Goal: Task Accomplishment & Management: Complete application form

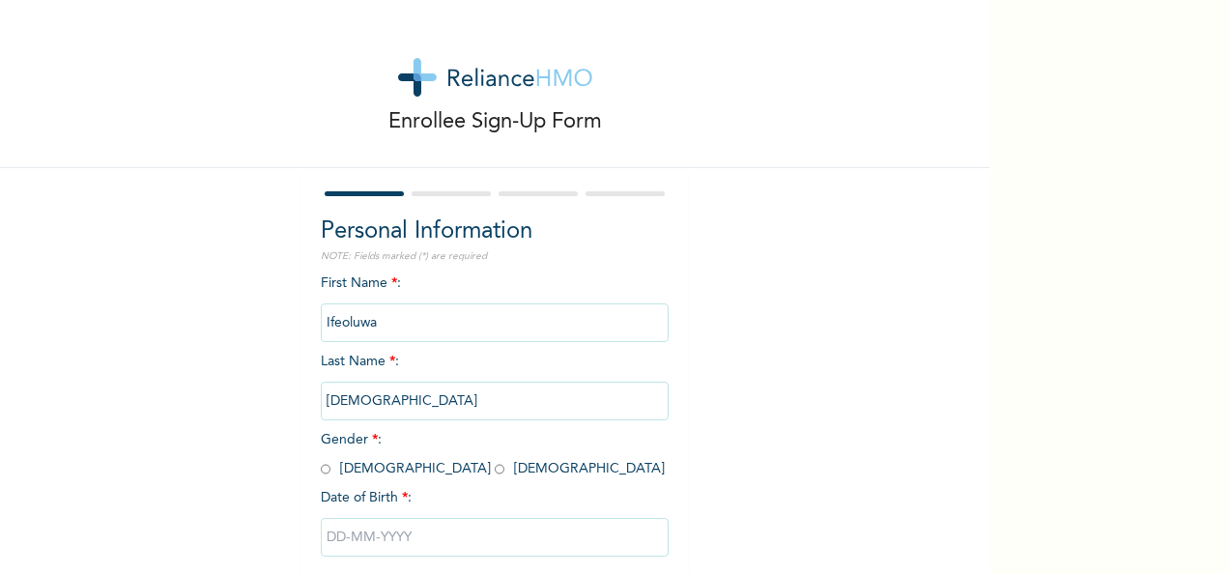
scroll to position [108, 0]
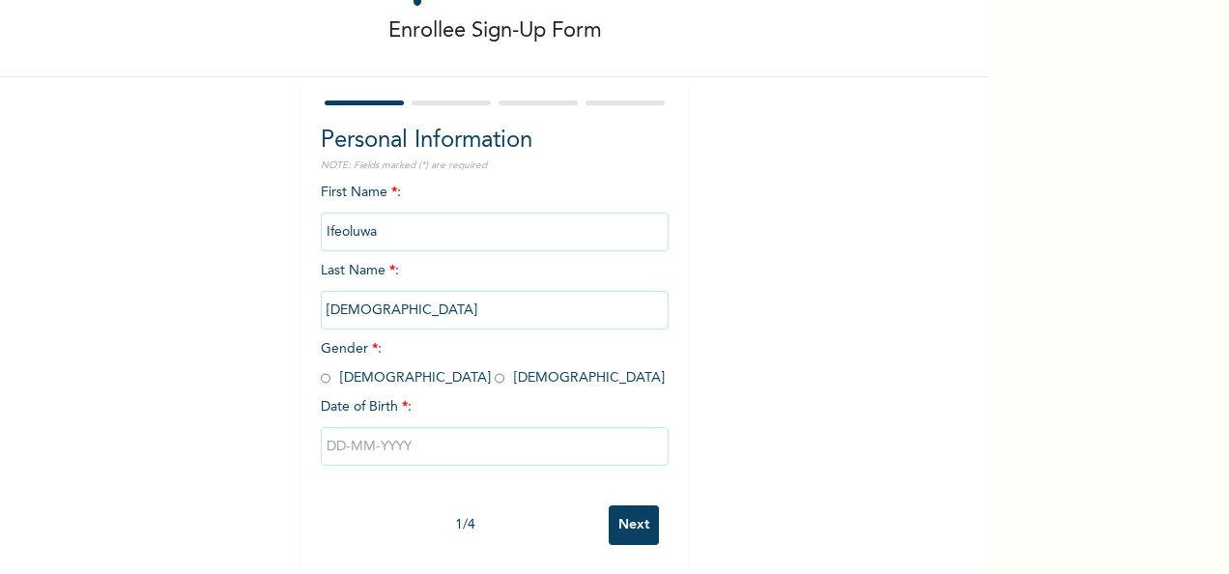
click at [495, 369] on input "radio" at bounding box center [500, 378] width 10 height 18
radio input "true"
click at [365, 427] on input "text" at bounding box center [495, 446] width 348 height 39
select select "8"
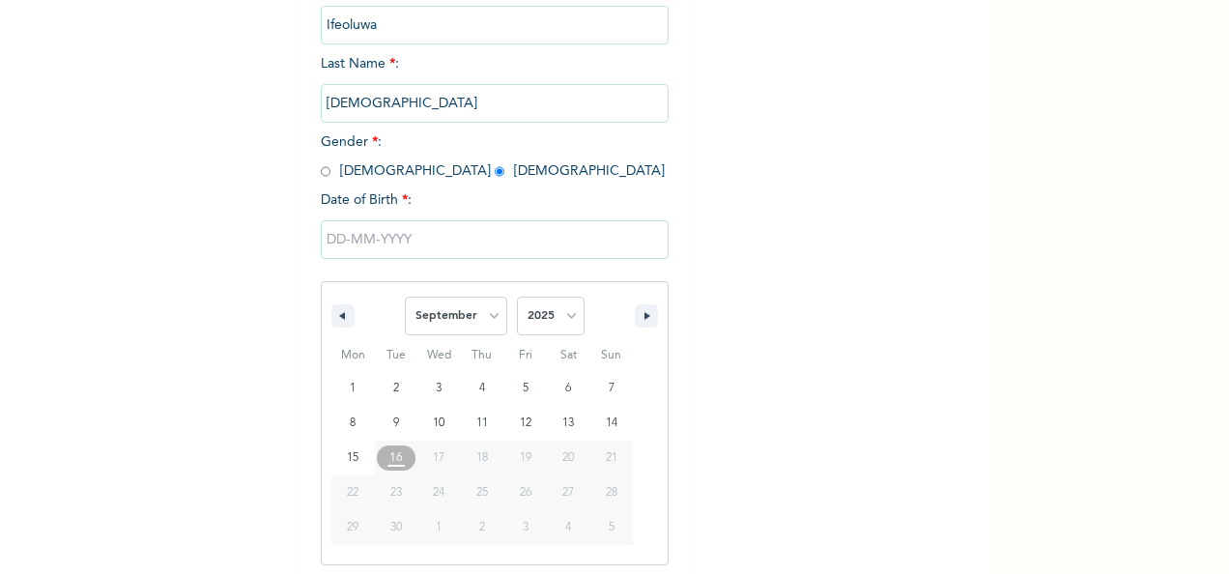
scroll to position [305, 0]
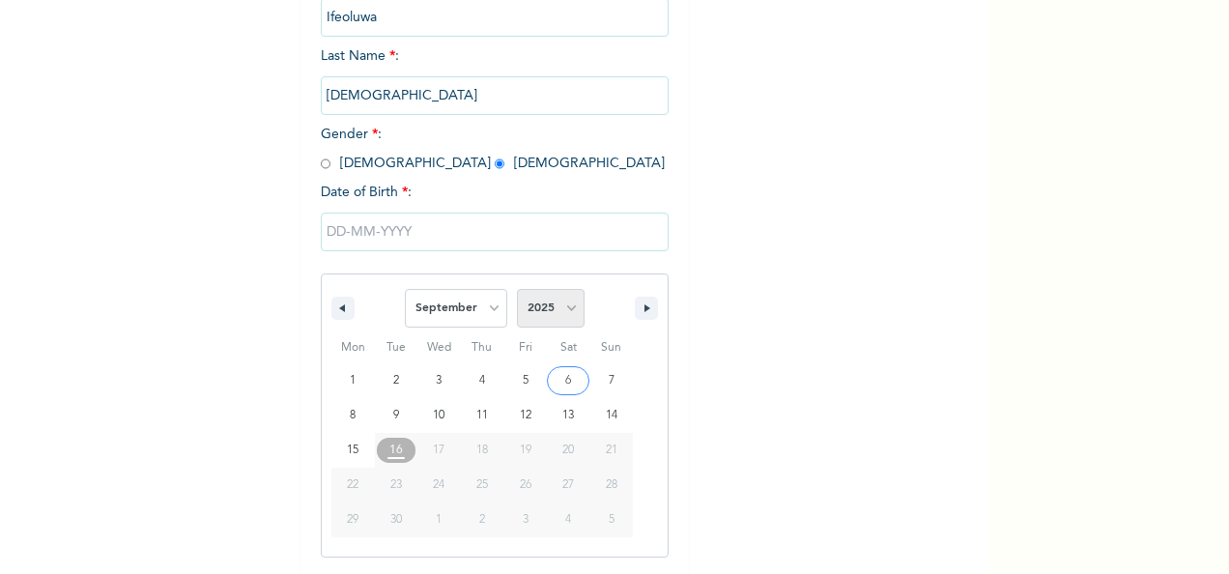
click at [568, 321] on select "2025 2024 2023 2022 2021 2020 2019 2018 2017 2016 2015 2014 2013 2012 2011 2010…" at bounding box center [551, 308] width 68 height 39
select select "1995"
click at [517, 291] on select "2025 2024 2023 2022 2021 2020 2019 2018 2017 2016 2015 2014 2013 2012 2011 2010…" at bounding box center [551, 308] width 68 height 39
click at [483, 303] on select "January February March April May June July August September October November De…" at bounding box center [456, 308] width 102 height 39
select select "5"
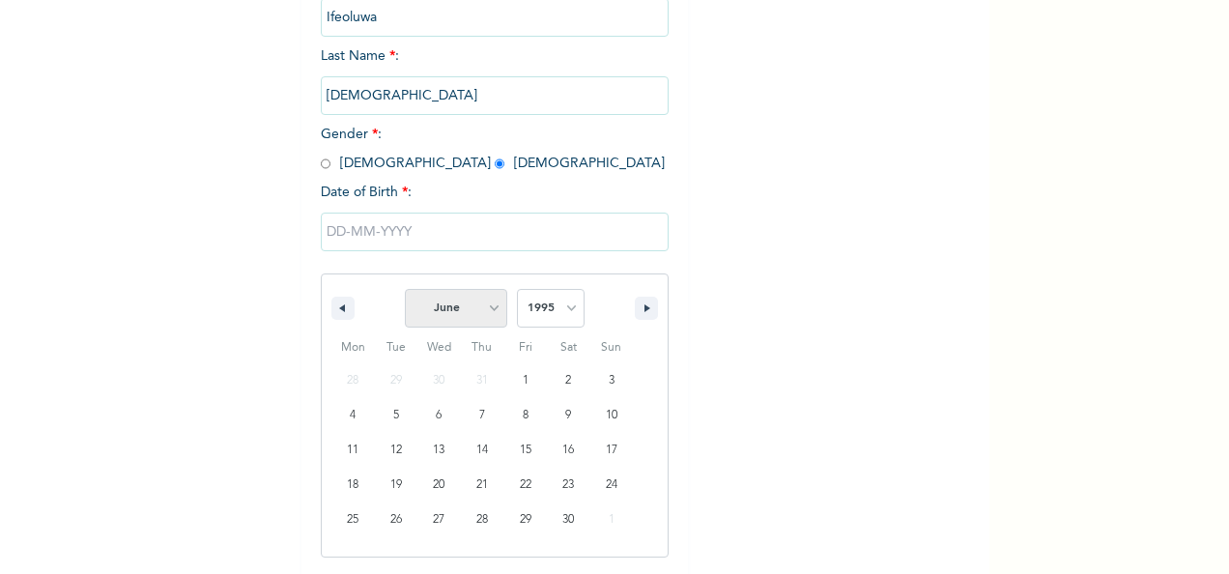
click at [405, 291] on select "January February March April May June July August September October November De…" at bounding box center [456, 308] width 102 height 39
type input "[DATE]"
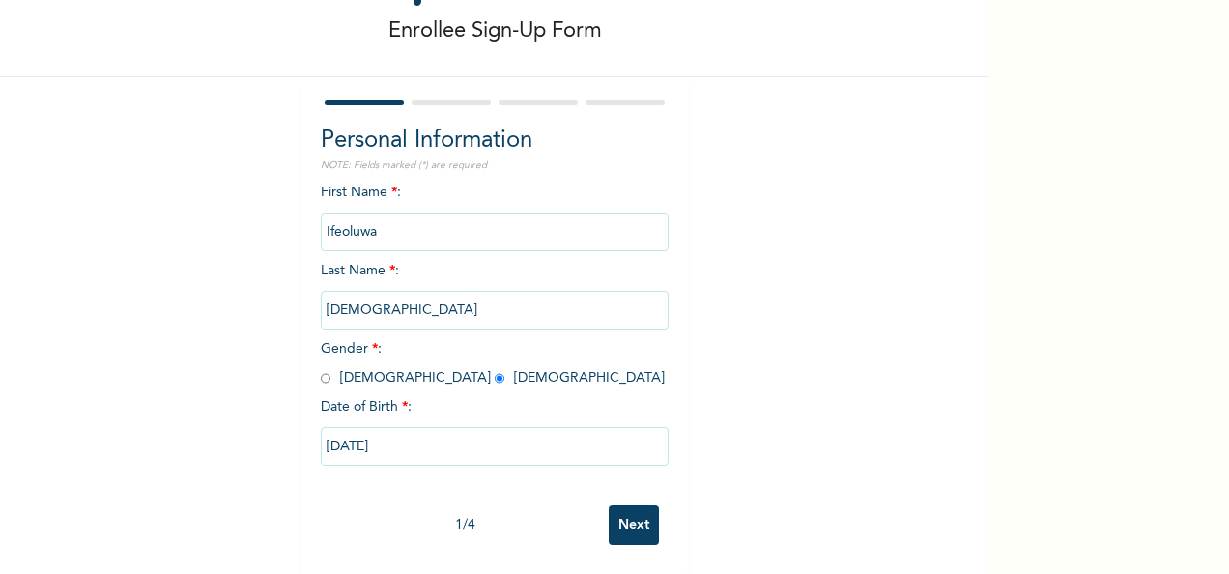
click at [616, 508] on input "Next" at bounding box center [634, 525] width 50 height 40
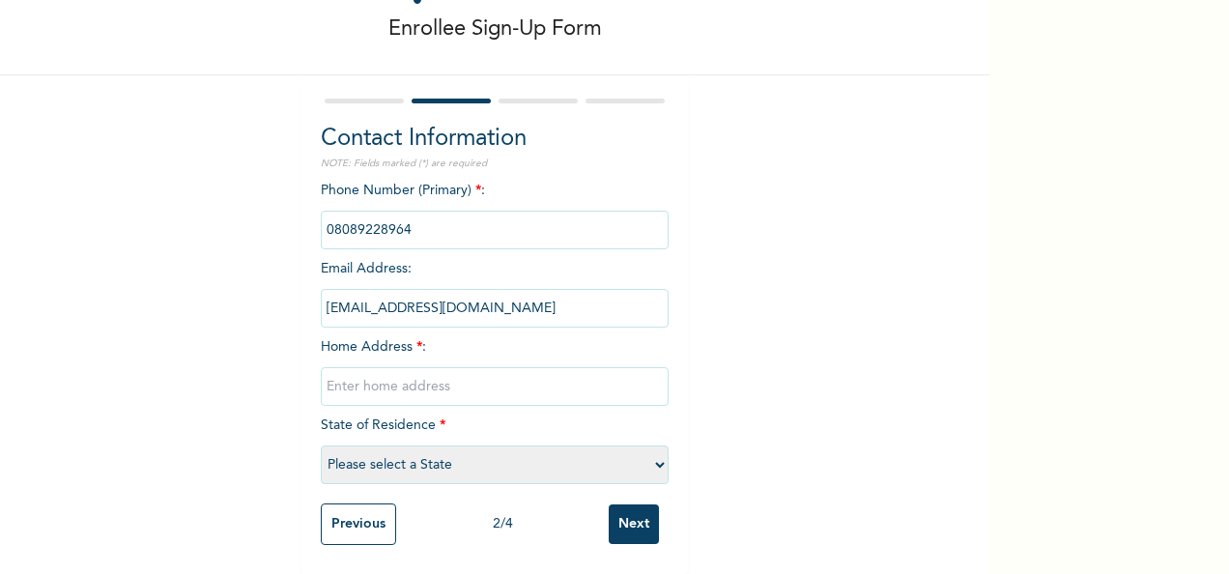
click at [460, 370] on input "text" at bounding box center [495, 386] width 348 height 39
type input "No, [GEOGRAPHIC_DATA], [GEOGRAPHIC_DATA], [GEOGRAPHIC_DATA]."
click at [649, 446] on select "Please select a State [PERSON_NAME] (FCT) [PERSON_NAME] Ibom [GEOGRAPHIC_DATA] …" at bounding box center [495, 465] width 348 height 39
select select "25"
click at [321, 446] on select "Please select a State [PERSON_NAME] (FCT) [PERSON_NAME] Ibom [GEOGRAPHIC_DATA] …" at bounding box center [495, 465] width 348 height 39
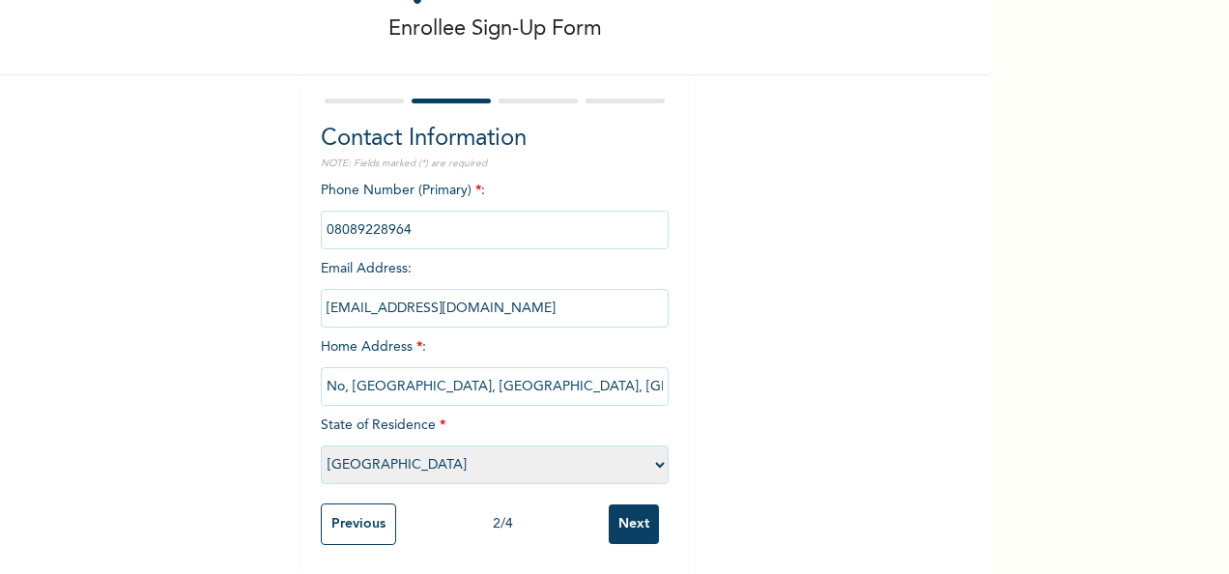
click at [618, 504] on input "Next" at bounding box center [634, 524] width 50 height 40
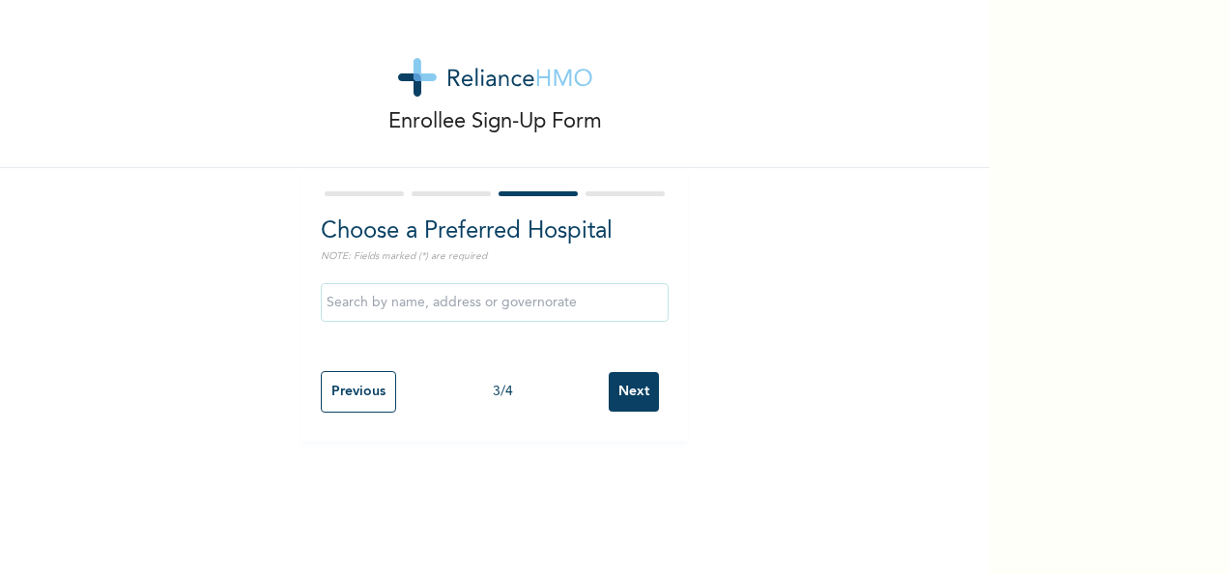
scroll to position [0, 0]
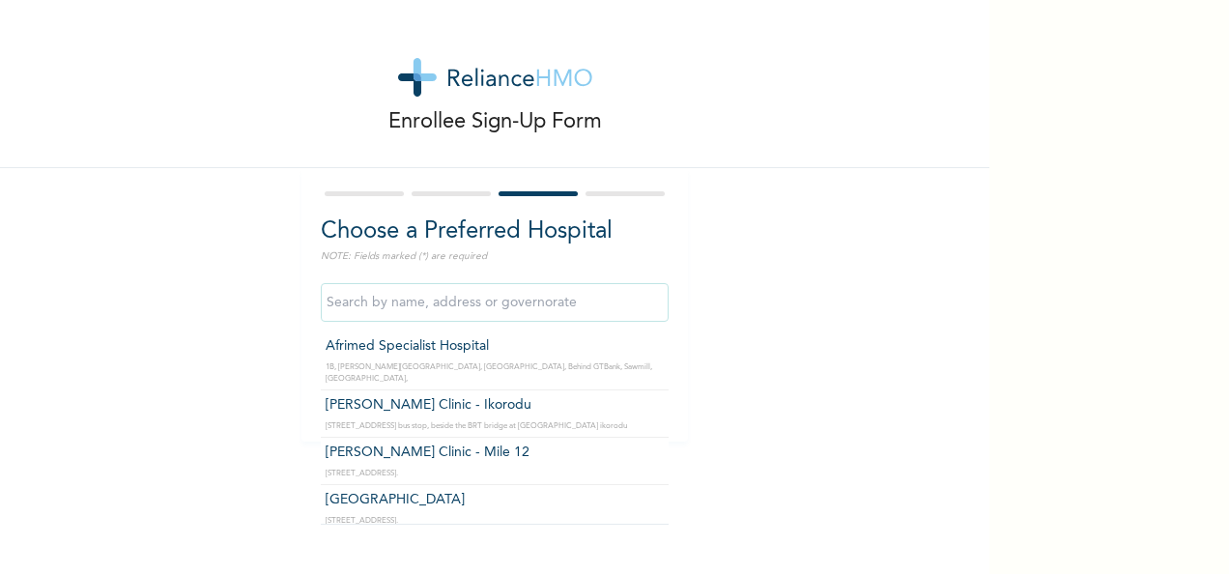
click at [543, 311] on input "text" at bounding box center [495, 302] width 348 height 39
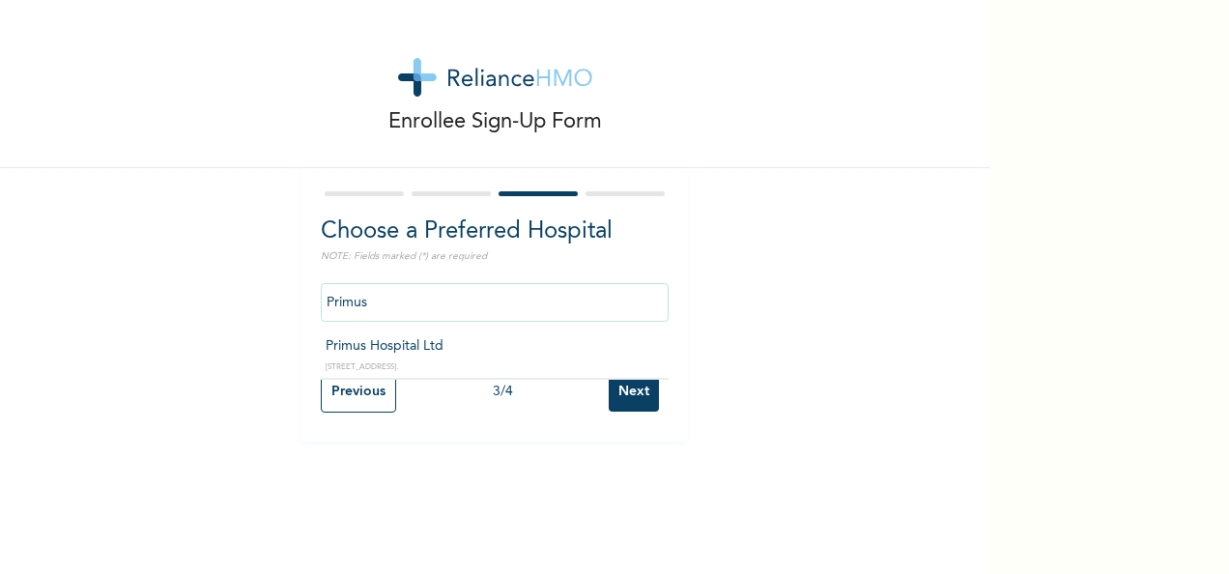
type input "Primus Hospital Ltd"
click at [610, 386] on input "Next" at bounding box center [634, 392] width 50 height 40
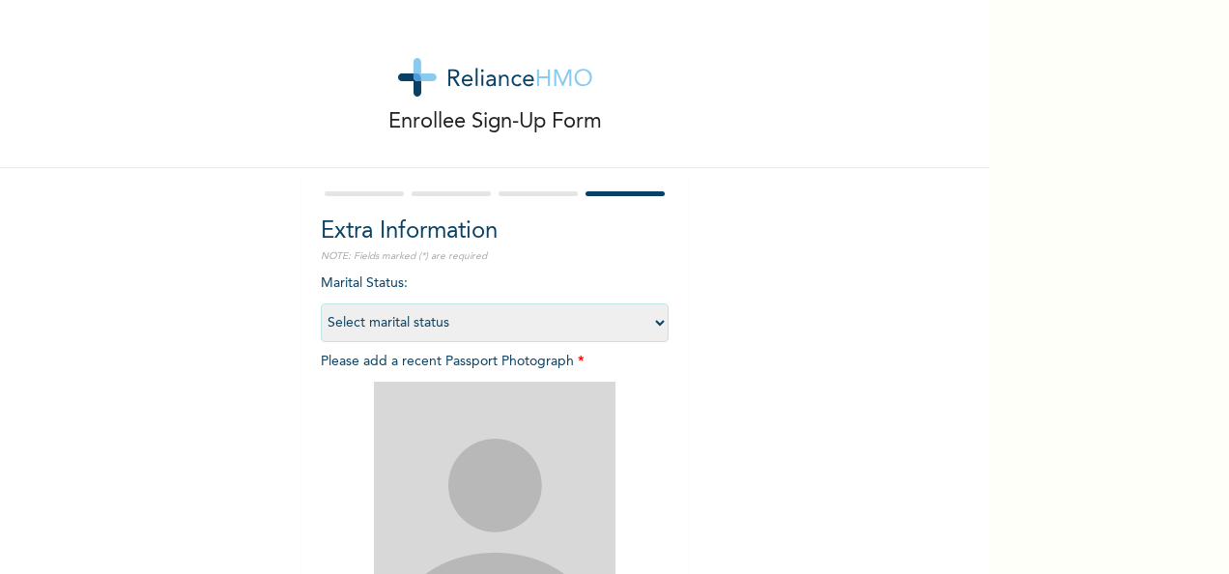
click at [657, 322] on select "Select marital status [DEMOGRAPHIC_DATA] Married [DEMOGRAPHIC_DATA] Widow/[DEMO…" at bounding box center [495, 322] width 348 height 39
select select "2"
click at [321, 303] on select "Select marital status [DEMOGRAPHIC_DATA] Married [DEMOGRAPHIC_DATA] Widow/[DEMO…" at bounding box center [495, 322] width 348 height 39
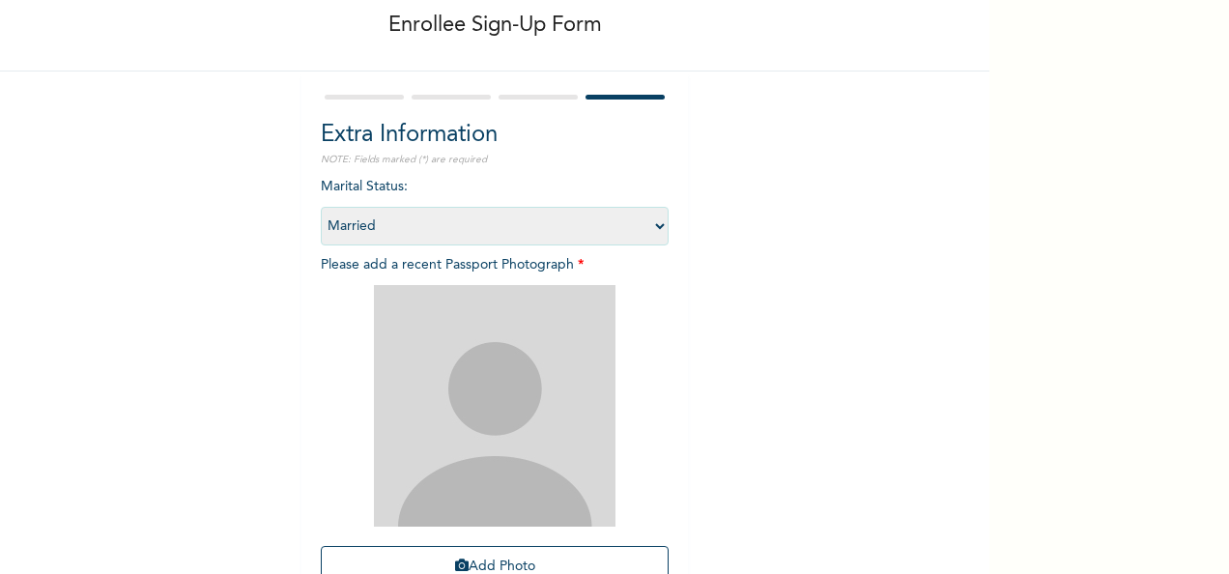
scroll to position [274, 0]
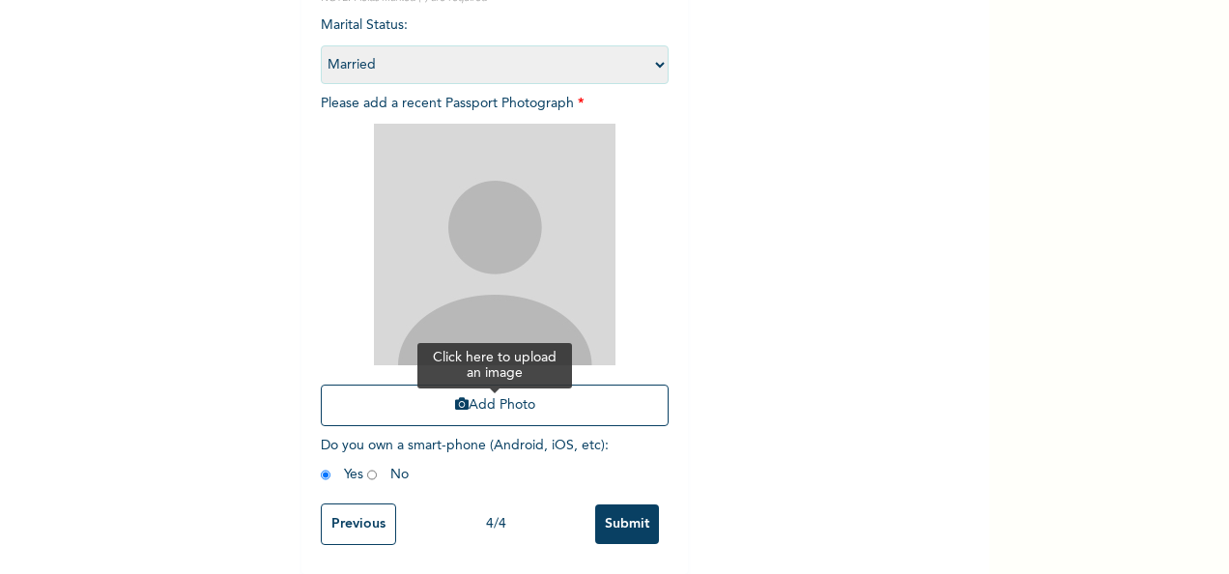
click at [468, 395] on button "Add Photo" at bounding box center [495, 406] width 348 height 42
click at [606, 522] on input "Submit" at bounding box center [627, 524] width 64 height 40
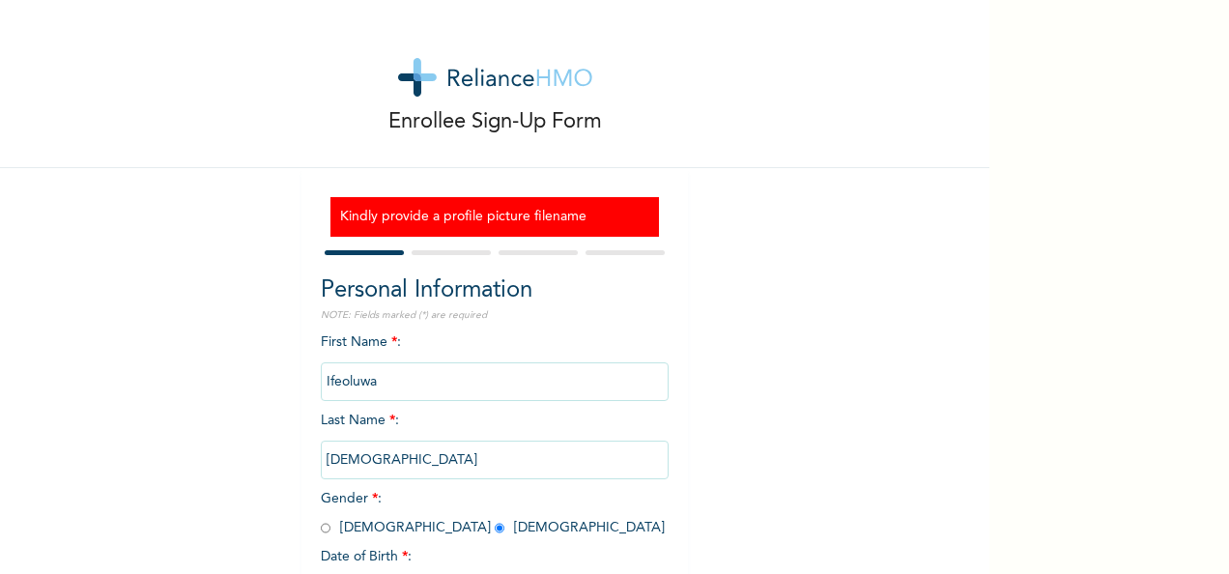
scroll to position [166, 0]
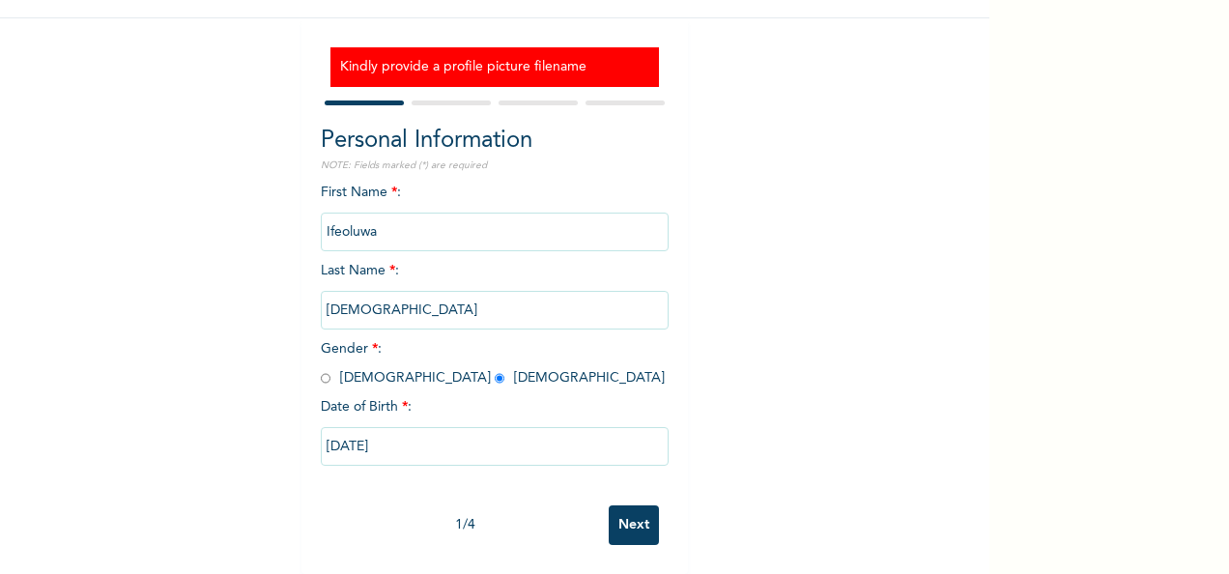
click at [619, 520] on input "Next" at bounding box center [634, 525] width 50 height 40
select select "25"
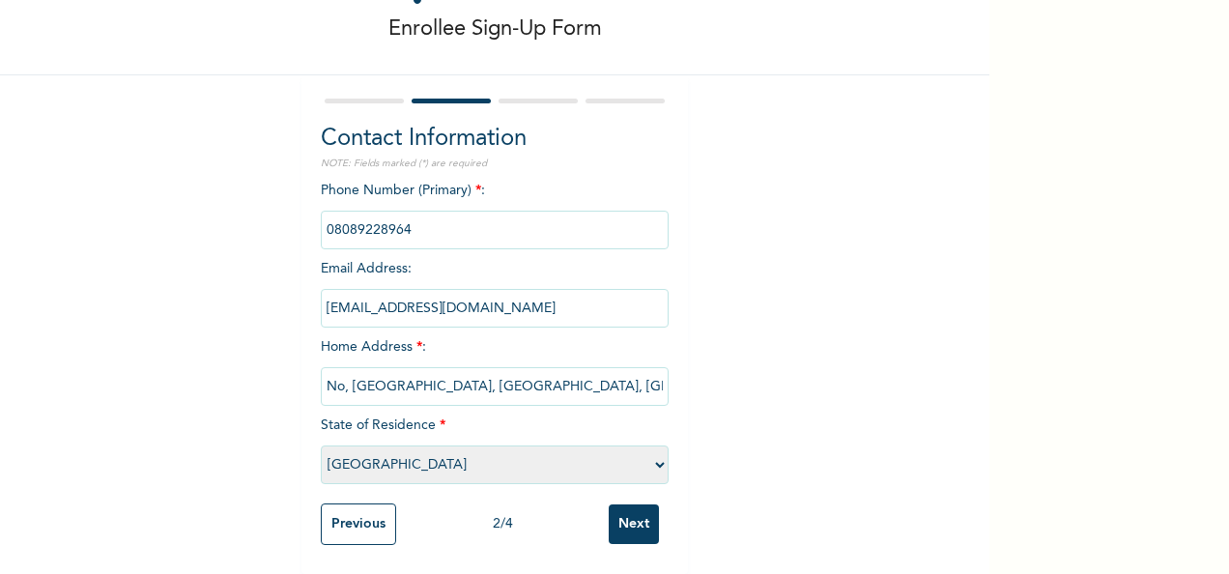
scroll to position [110, 0]
click at [621, 518] on input "Next" at bounding box center [634, 524] width 50 height 40
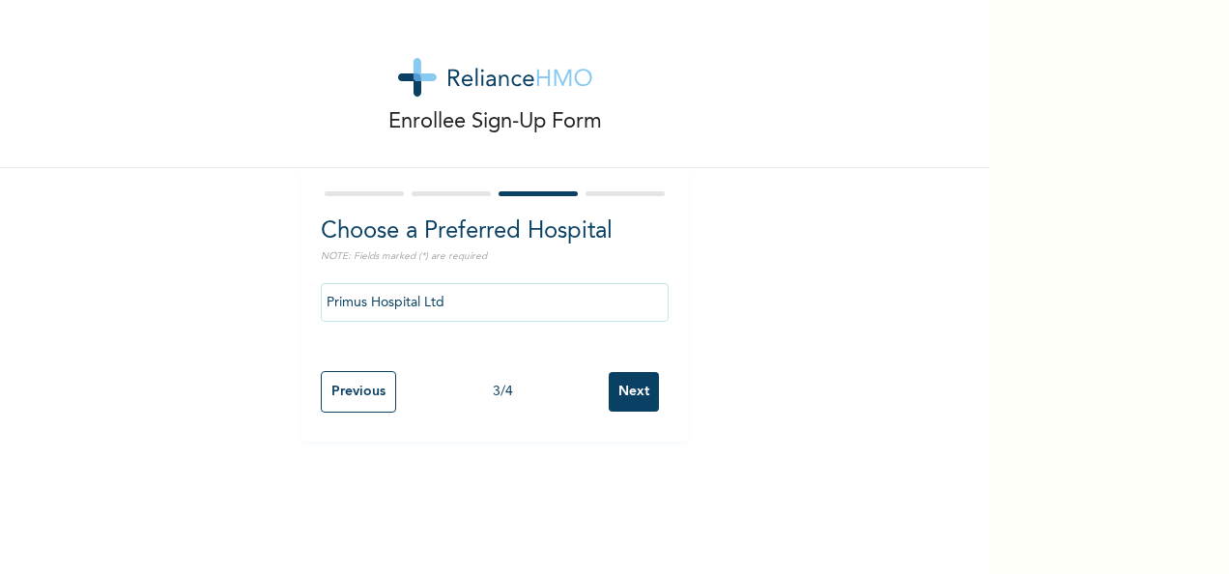
scroll to position [0, 0]
click at [636, 412] on div "Previous 3 / 4 Next" at bounding box center [495, 391] width 348 height 61
click at [630, 397] on input "Next" at bounding box center [634, 392] width 50 height 40
select select "2"
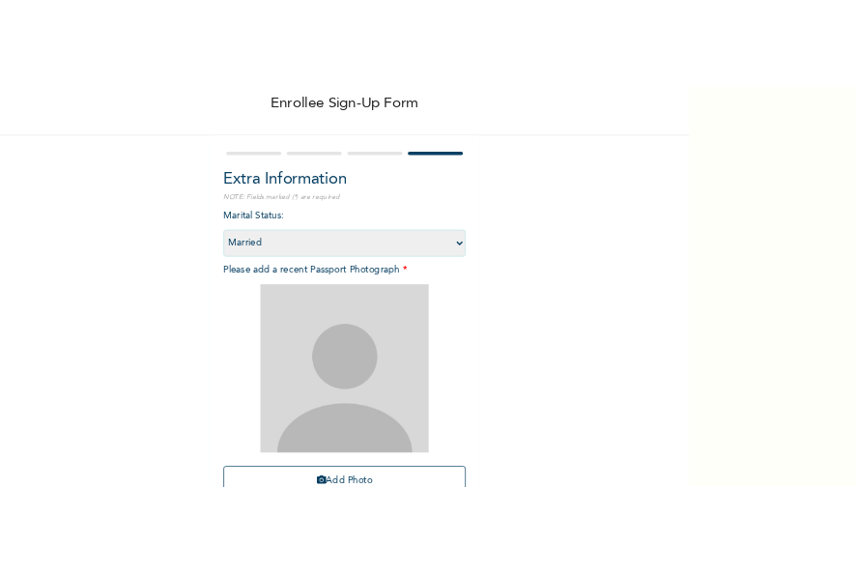
scroll to position [274, 0]
